Goal: Task Accomplishment & Management: Manage account settings

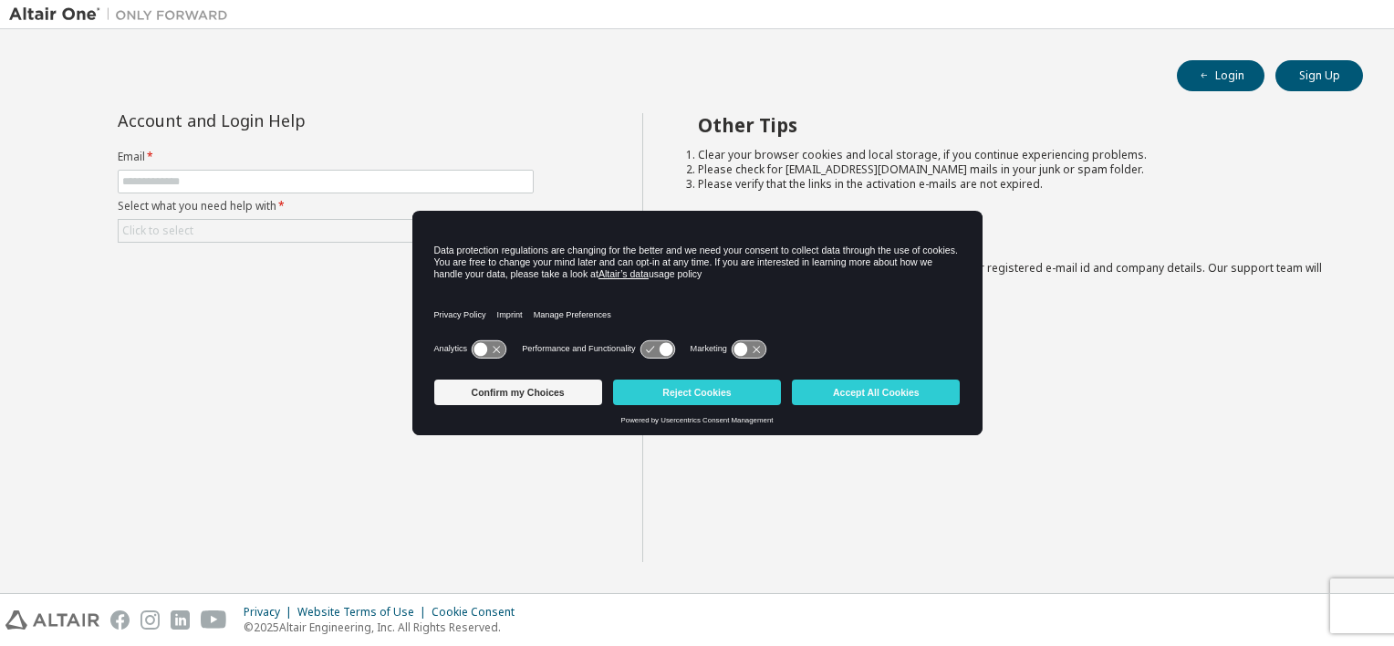
drag, startPoint x: 762, startPoint y: 376, endPoint x: 632, endPoint y: 409, distance: 133.7
click at [632, 409] on div "Confirm my Choices Reject Cookies Accept All Cookies" at bounding box center [697, 394] width 526 height 44
click at [854, 394] on button "Accept All Cookies" at bounding box center [876, 393] width 168 height 26
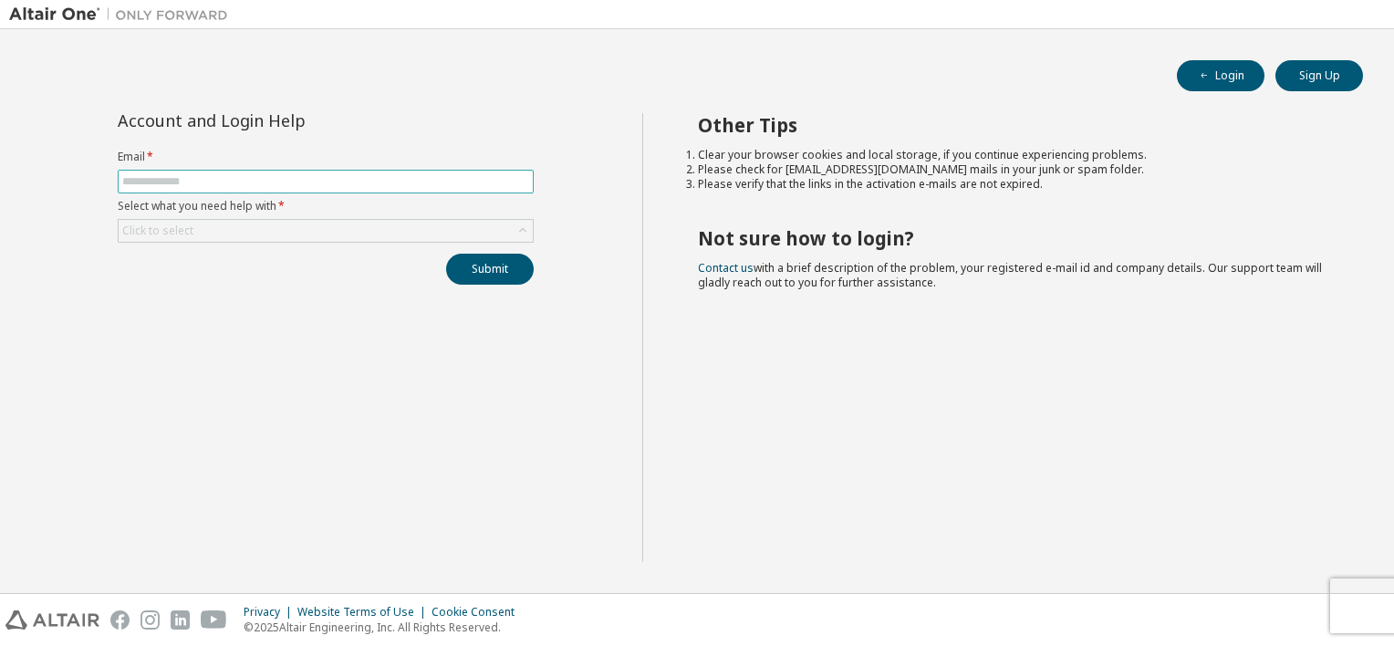
click at [463, 174] on input "text" at bounding box center [325, 181] width 407 height 15
type input "**********"
click at [391, 237] on div "Click to select" at bounding box center [326, 231] width 414 height 22
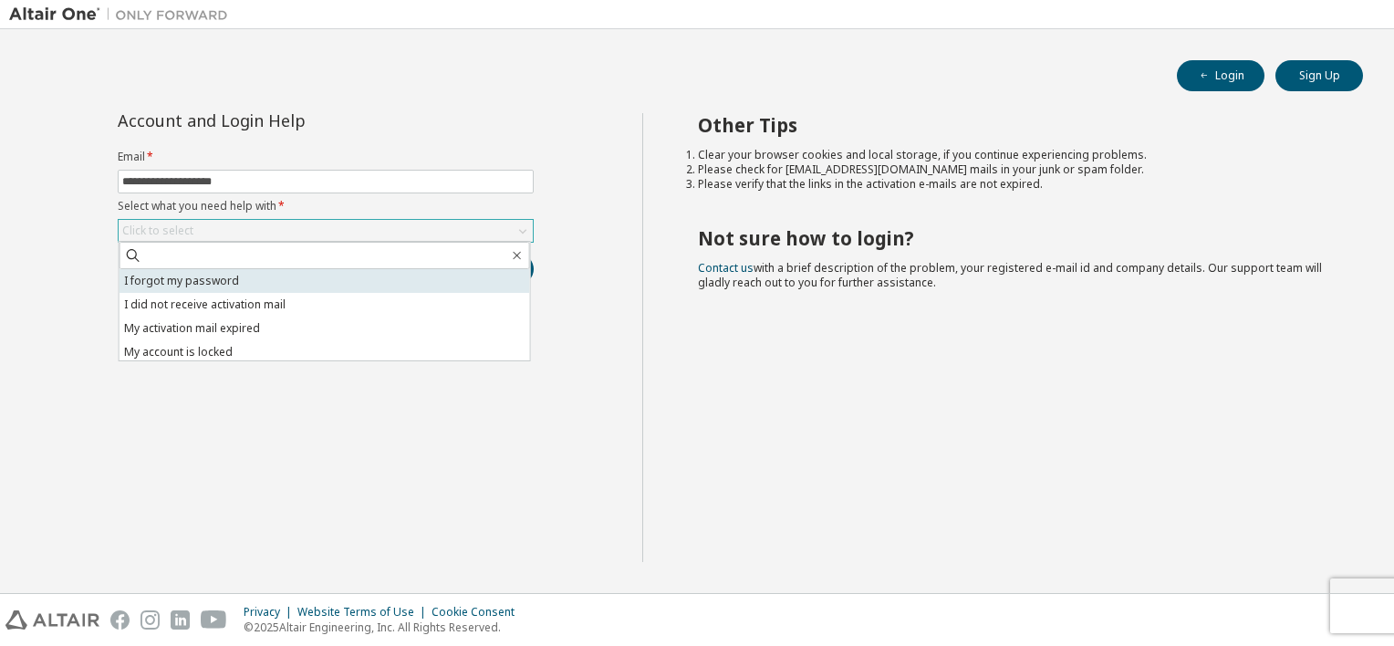
click at [352, 277] on li "I forgot my password" at bounding box center [325, 281] width 411 height 24
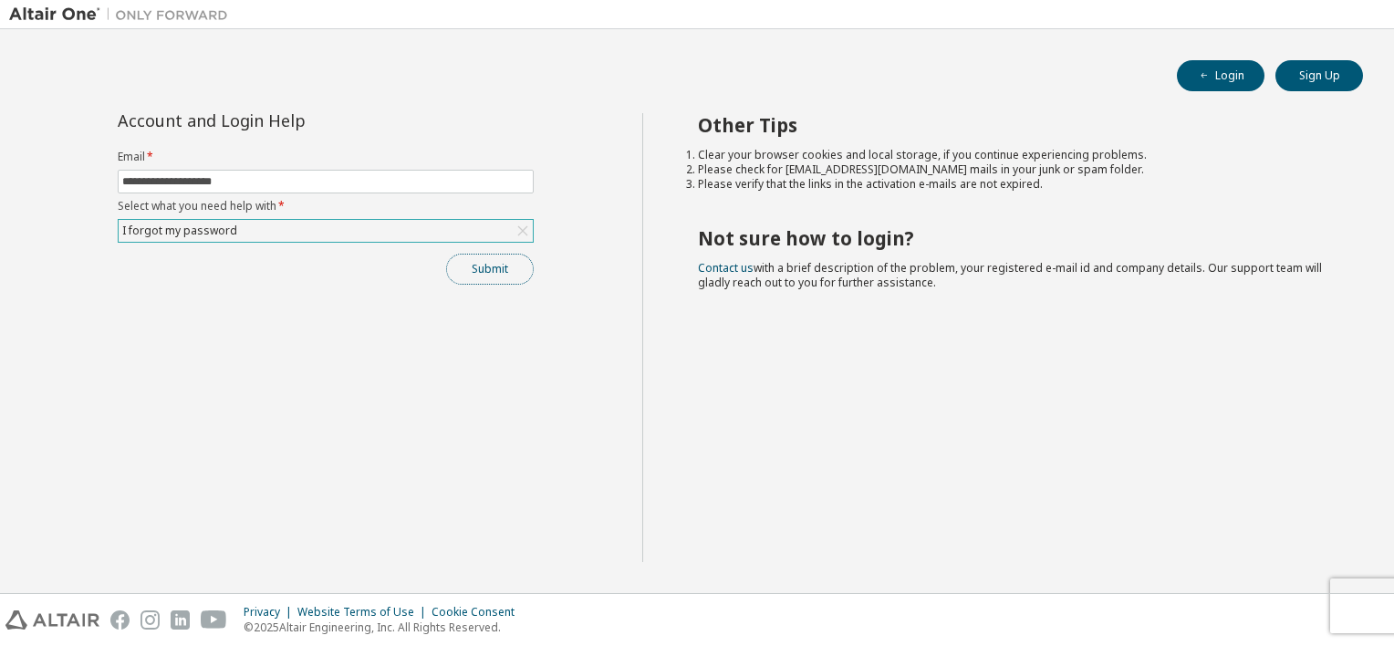
click at [451, 270] on button "Submit" at bounding box center [490, 269] width 88 height 31
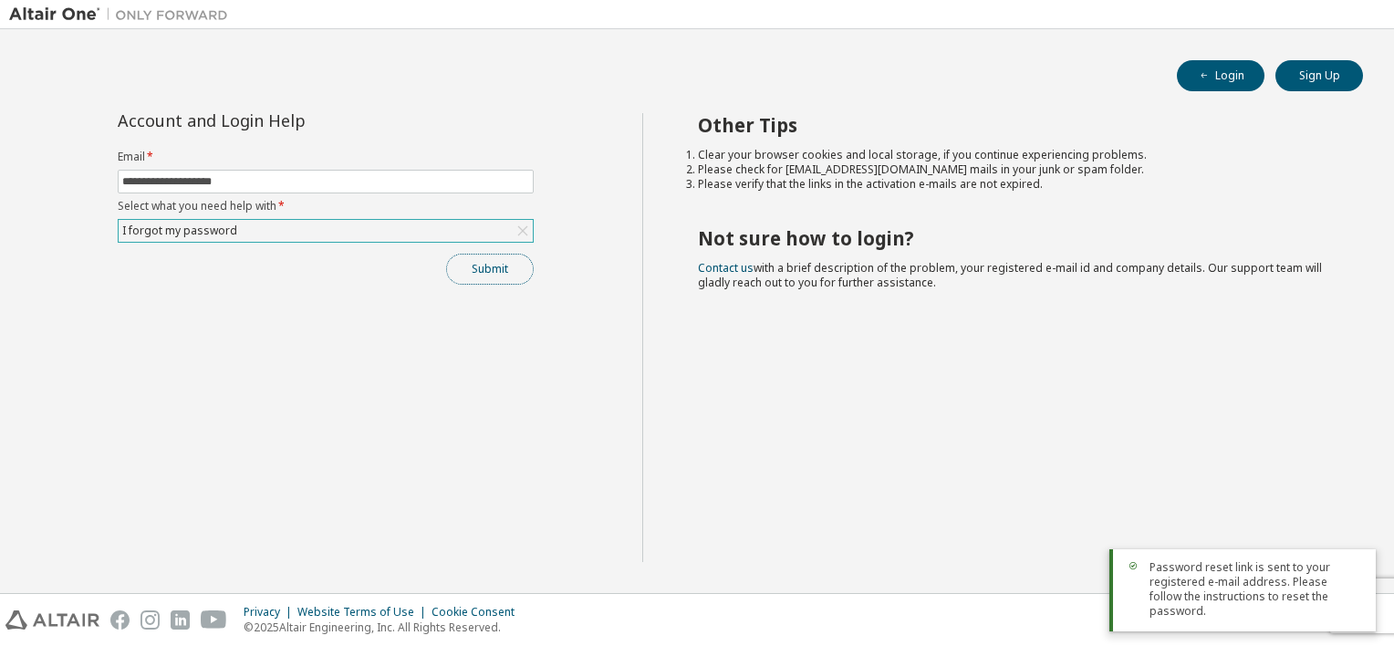
click at [507, 263] on button "Submit" at bounding box center [490, 269] width 88 height 31
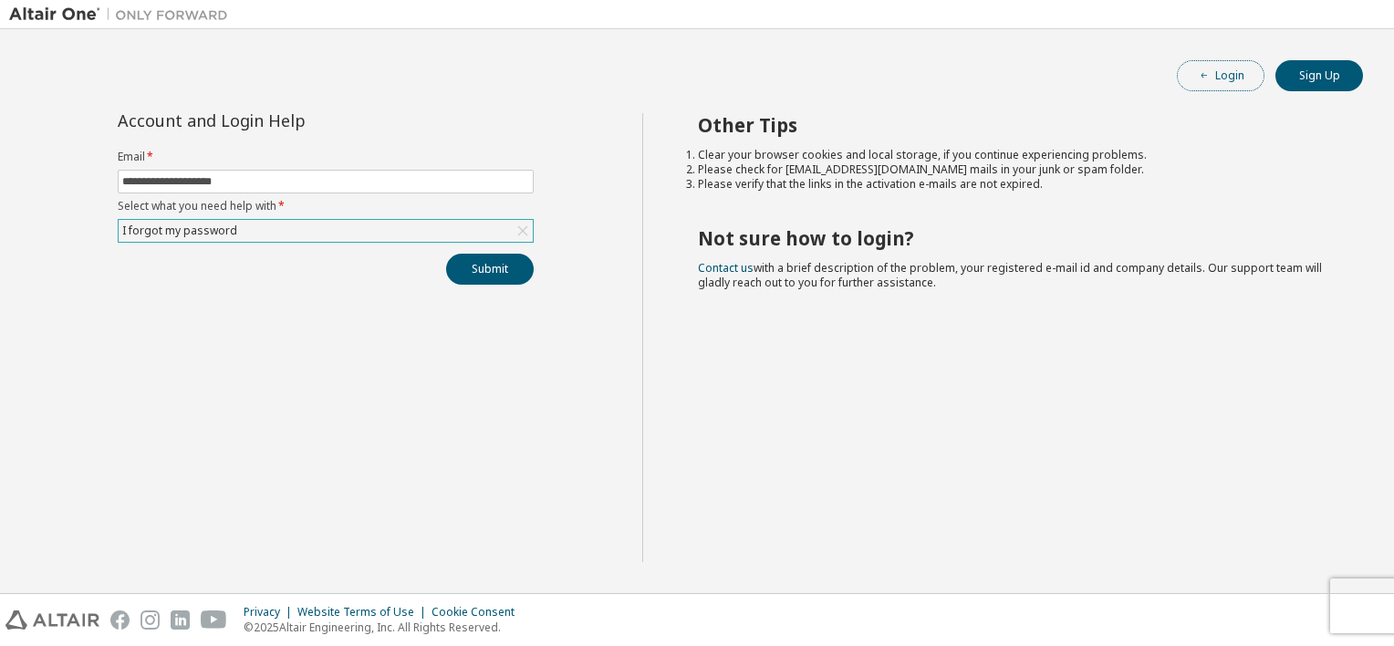
click at [1241, 68] on button "Login" at bounding box center [1221, 75] width 88 height 31
